Goal: Find specific page/section: Find specific page/section

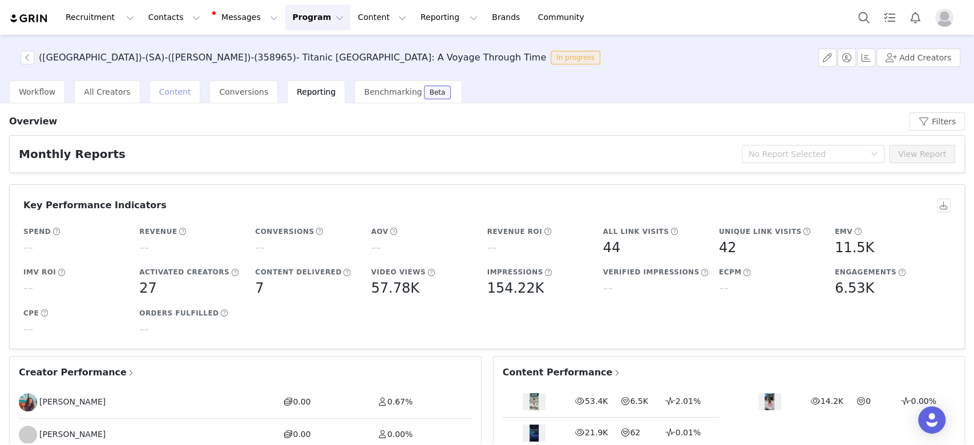
click at [164, 90] on span "Content" at bounding box center [175, 91] width 32 height 9
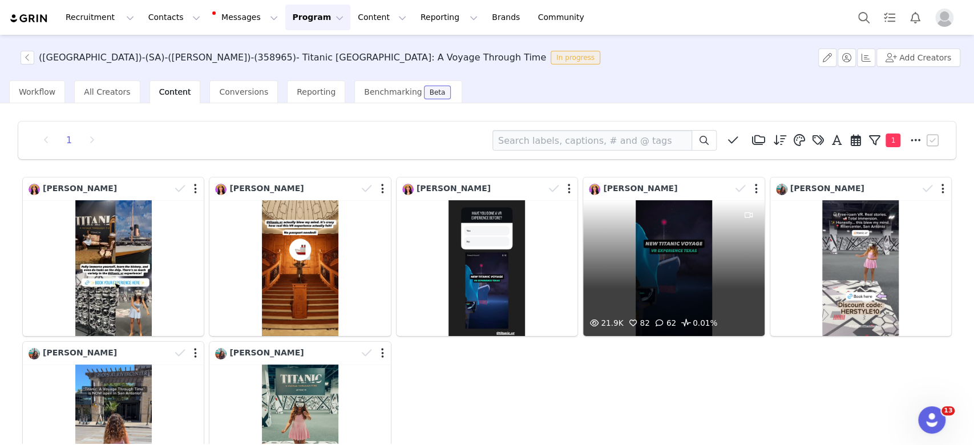
click at [285, 11] on button "Program Program" at bounding box center [317, 18] width 65 height 26
click at [285, 46] on p "Activations" at bounding box center [289, 51] width 44 height 12
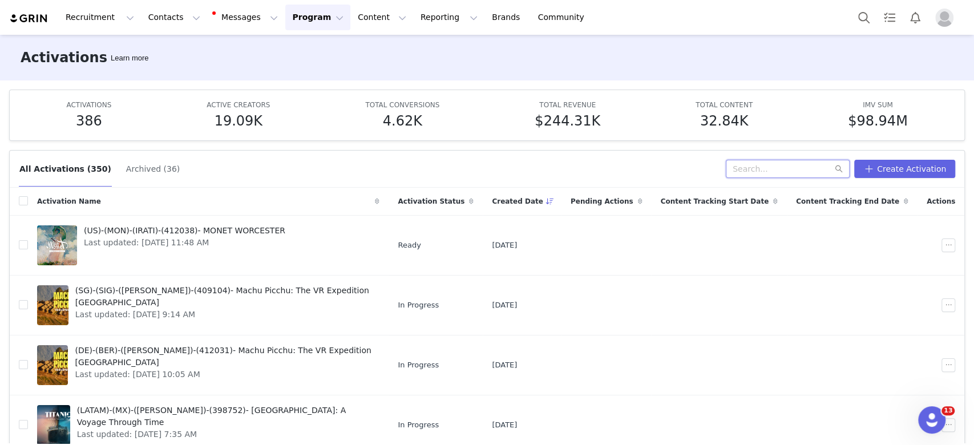
click at [767, 164] on input "text" at bounding box center [788, 169] width 124 height 18
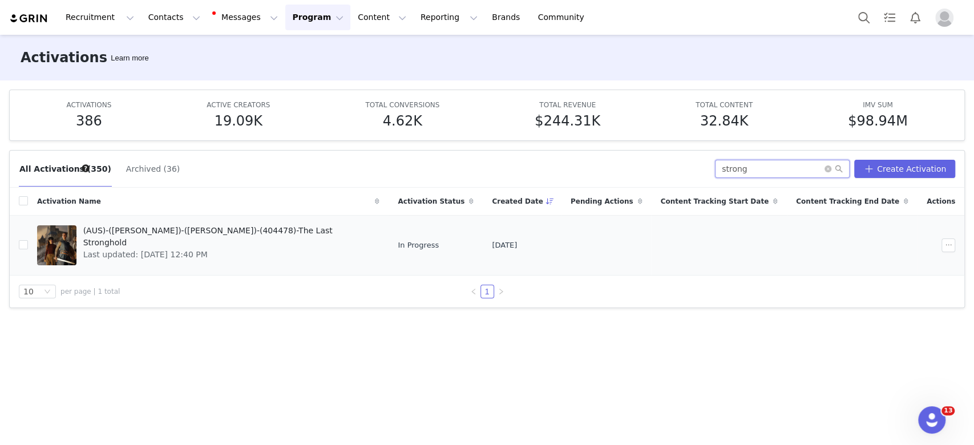
type input "strong"
click at [160, 249] on span "Last updated: [DATE] 12:40 PM" at bounding box center [228, 255] width 290 height 12
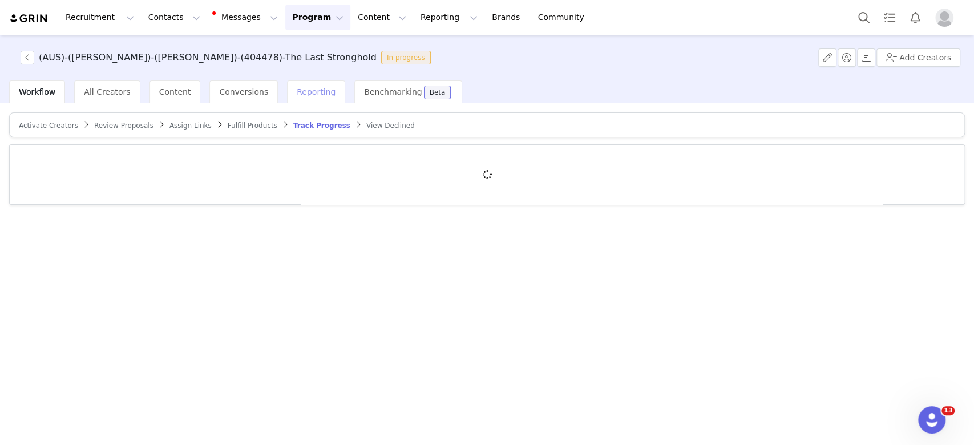
click at [298, 91] on span "Reporting" at bounding box center [316, 91] width 39 height 9
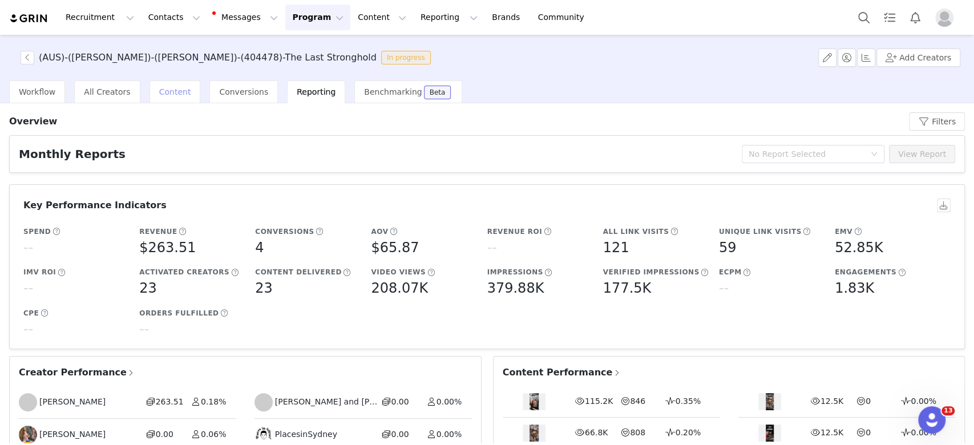
click at [173, 94] on span "Content" at bounding box center [175, 91] width 32 height 9
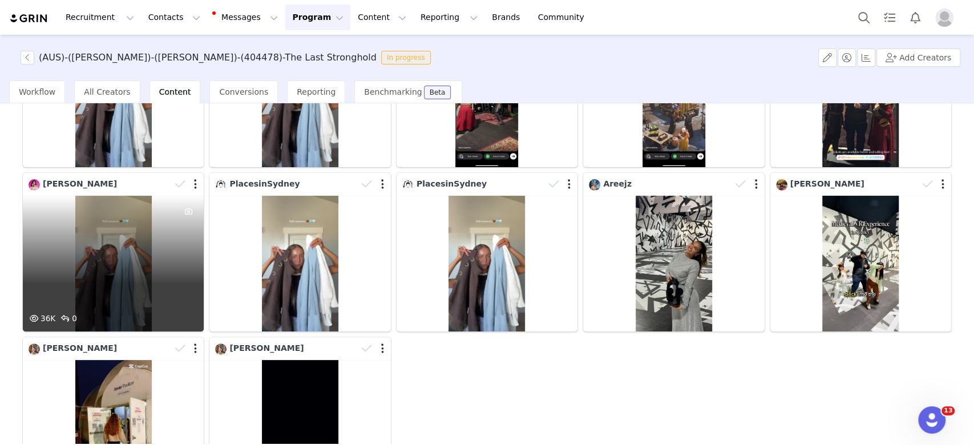
scroll to position [288, 0]
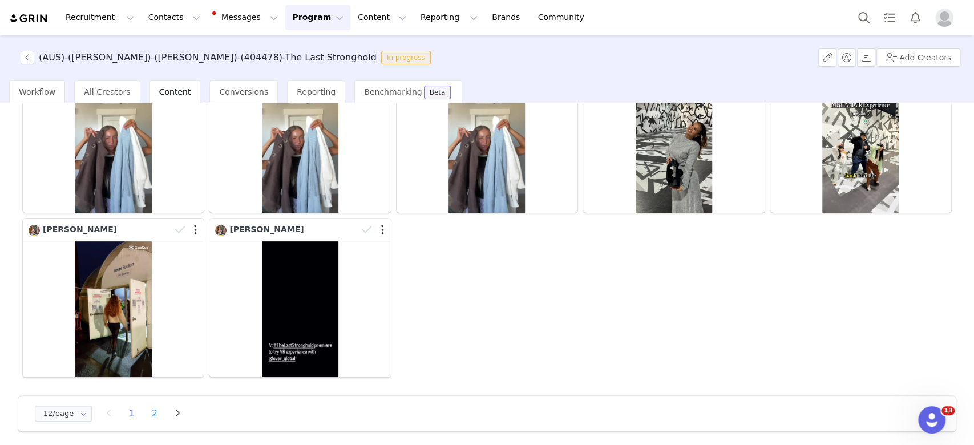
click at [152, 411] on li "2" at bounding box center [154, 414] width 17 height 16
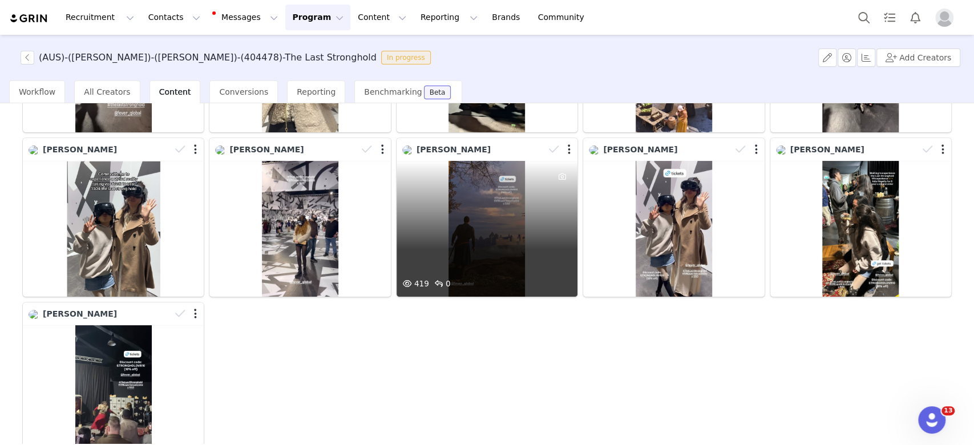
scroll to position [0, 0]
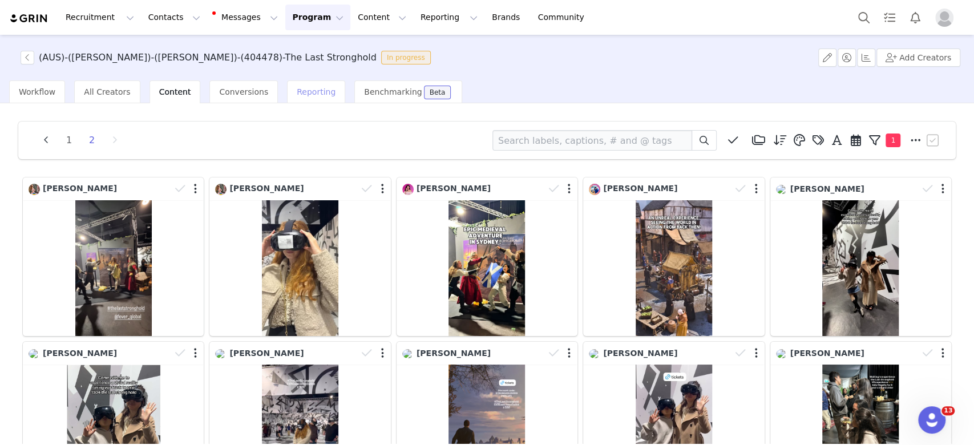
click at [287, 99] on div "Reporting" at bounding box center [316, 91] width 58 height 23
